Goal: Task Accomplishment & Management: Use online tool/utility

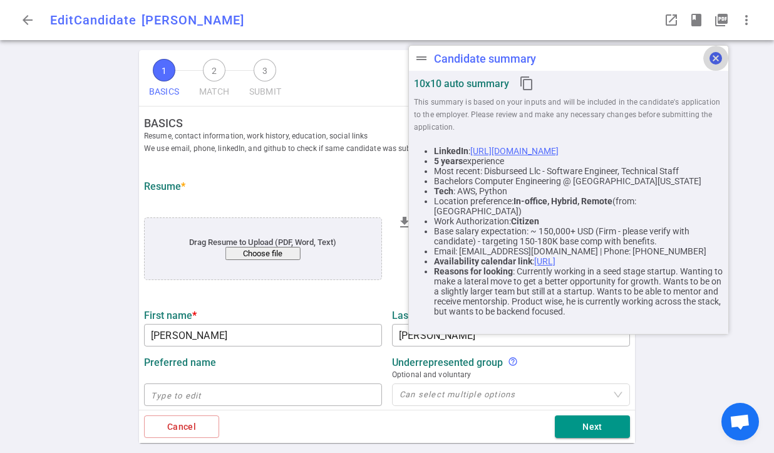
click at [719, 59] on span "cancel" at bounding box center [715, 58] width 15 height 15
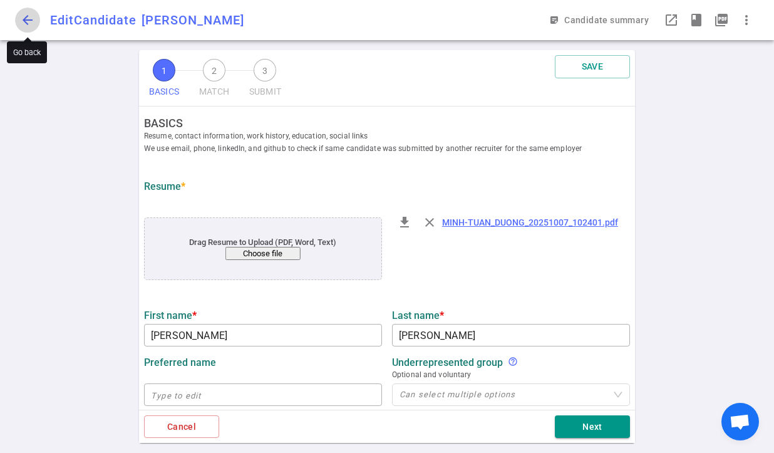
click at [34, 20] on span "arrow_back" at bounding box center [27, 20] width 15 height 15
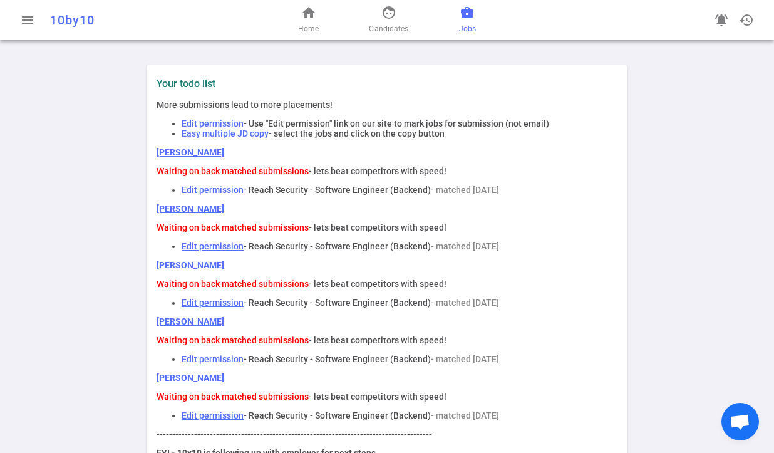
click at [471, 15] on span "business_center" at bounding box center [467, 12] width 15 height 15
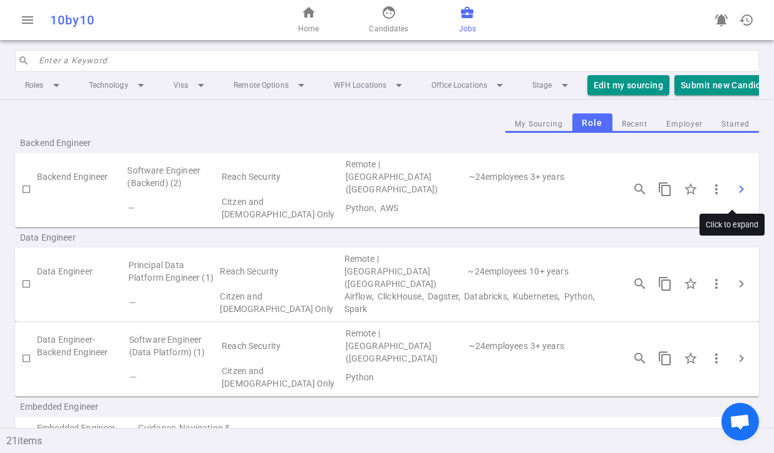
click at [734, 189] on span "chevron_right" at bounding box center [741, 189] width 15 height 15
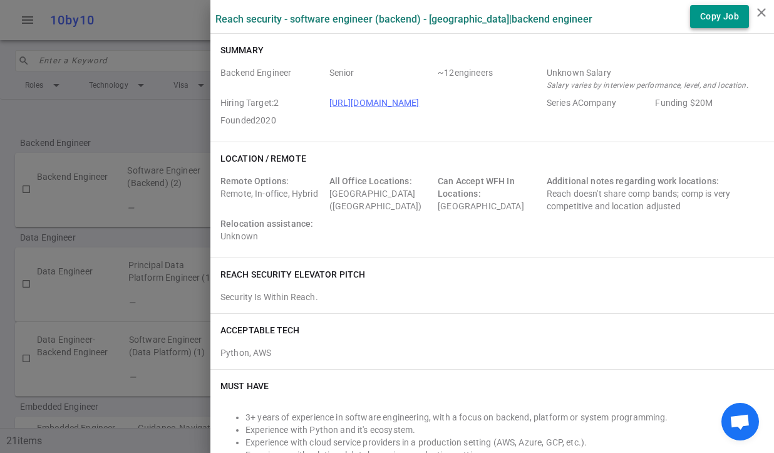
click at [721, 21] on button "Copy Job" at bounding box center [719, 16] width 59 height 23
